Goal: Task Accomplishment & Management: Manage account settings

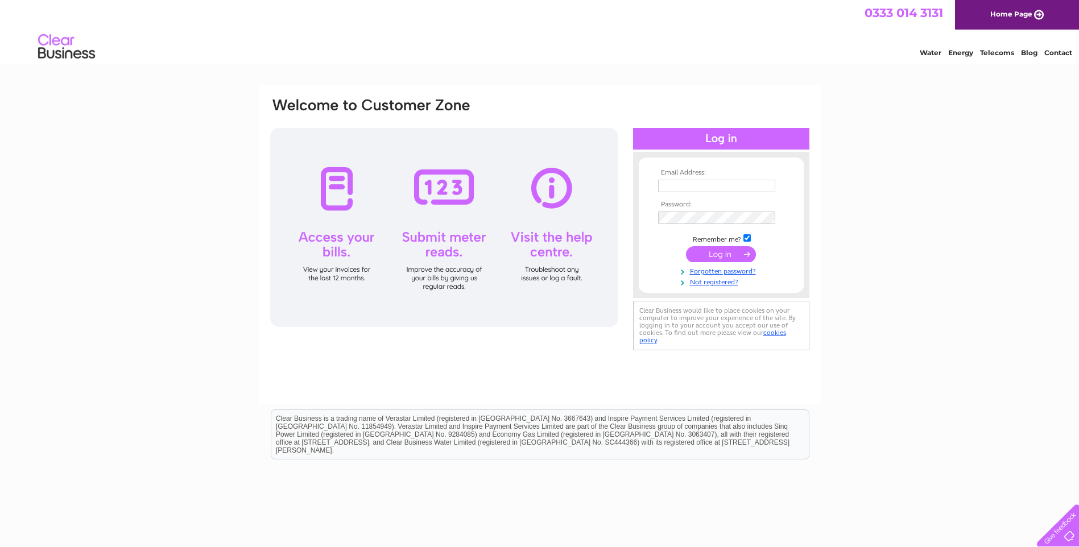
type input "accounts@reuseshop.org.uk"
click at [708, 256] on input "submit" at bounding box center [721, 254] width 70 height 16
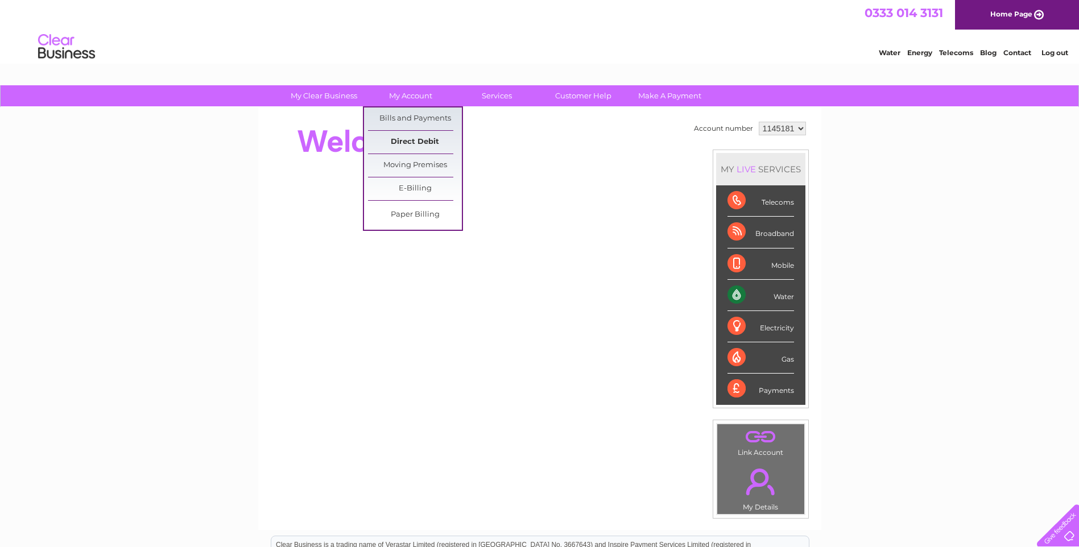
click at [424, 137] on link "Direct Debit" at bounding box center [415, 142] width 94 height 23
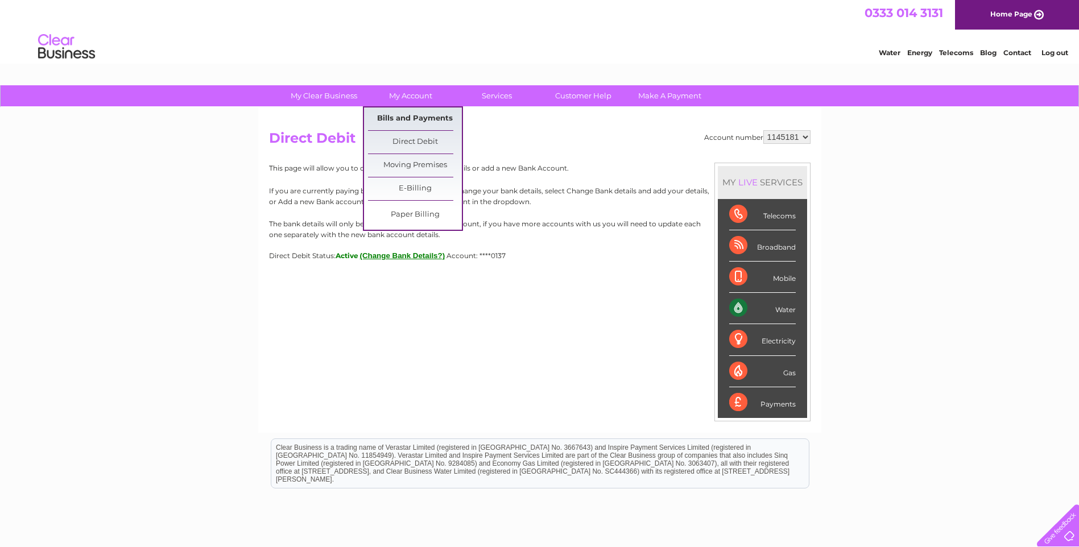
click at [425, 118] on link "Bills and Payments" at bounding box center [415, 118] width 94 height 23
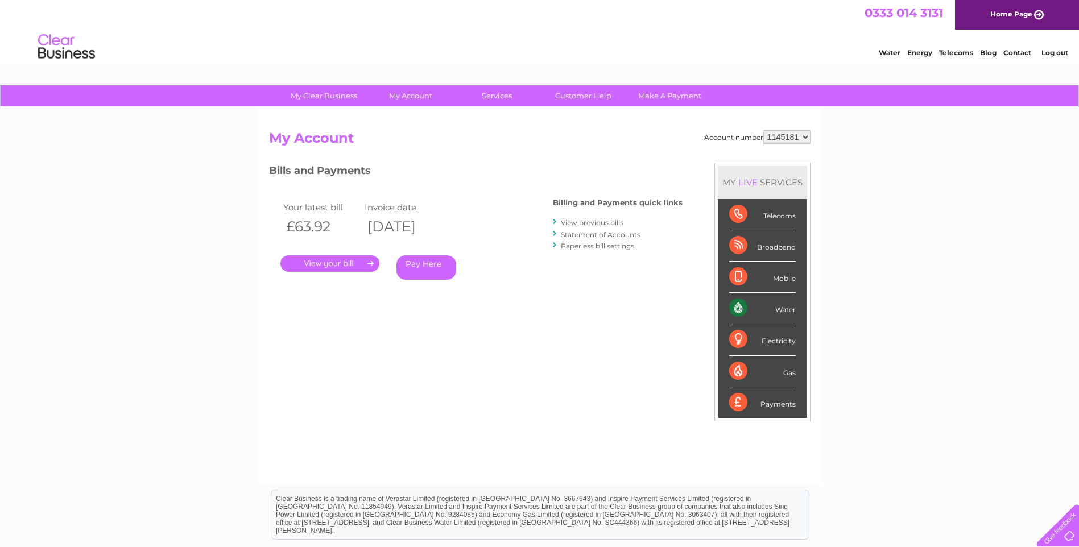
click at [346, 259] on link "." at bounding box center [329, 263] width 99 height 16
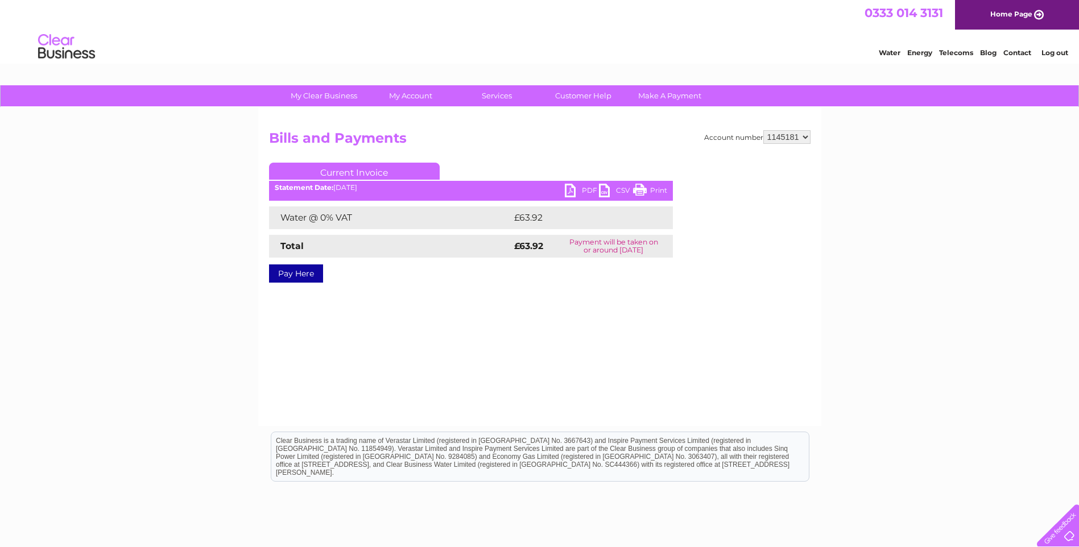
click at [576, 187] on link "PDF" at bounding box center [582, 192] width 34 height 16
